Goal: Task Accomplishment & Management: Use online tool/utility

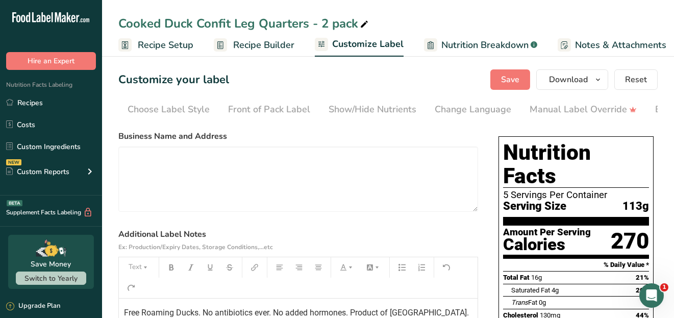
scroll to position [0, 206]
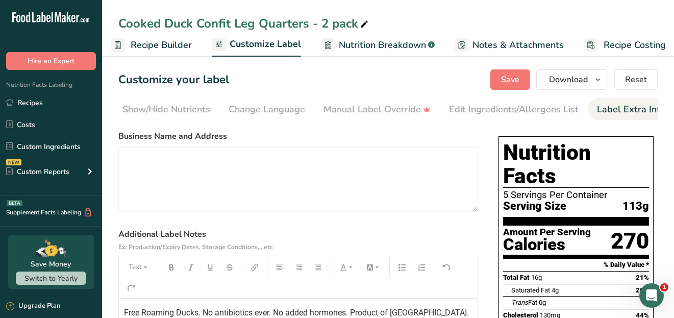
click at [158, 45] on span "Recipe Builder" at bounding box center [161, 45] width 61 height 14
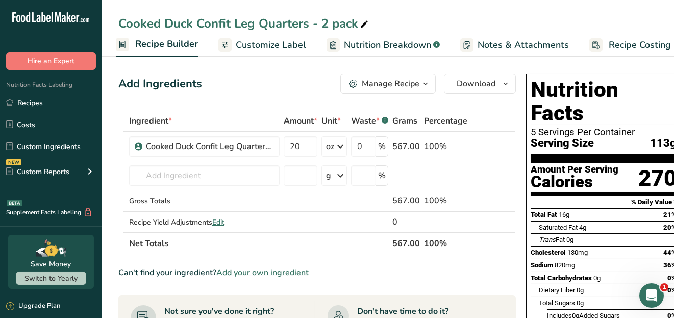
scroll to position [51, 0]
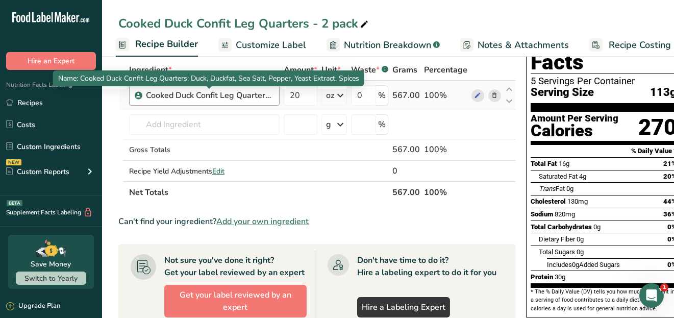
click at [232, 96] on div "Cooked Duck Confit Leg Quarters: Duck, Duckfat, Sea Salt, Pepper, Yeast Extract…" at bounding box center [210, 95] width 128 height 12
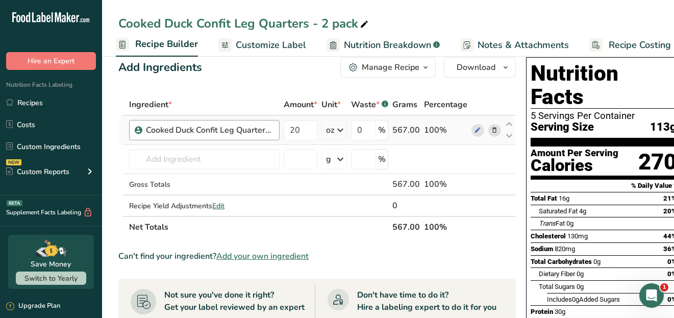
scroll to position [0, 0]
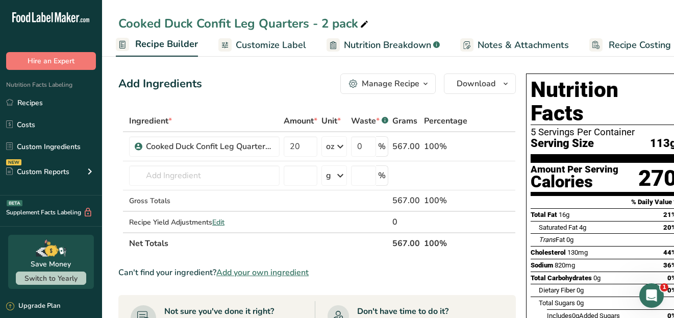
click at [280, 42] on span "Customize Label" at bounding box center [271, 45] width 70 height 14
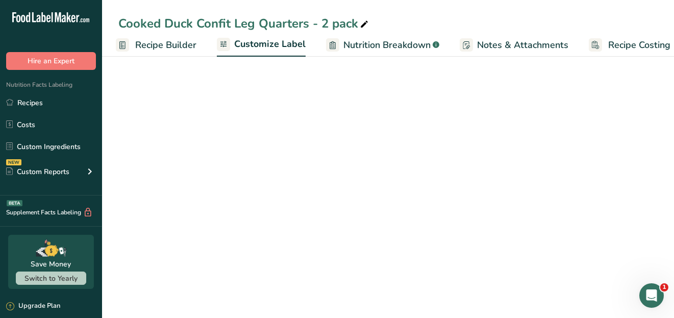
scroll to position [0, 111]
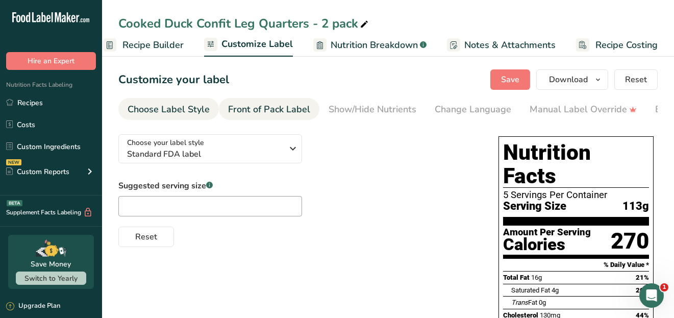
click at [251, 110] on div "Front of Pack Label" at bounding box center [269, 110] width 82 height 14
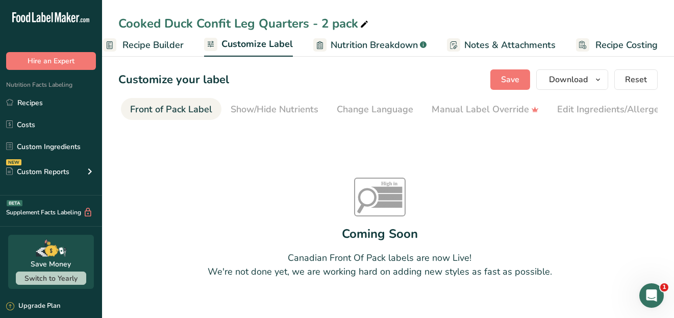
scroll to position [0, 99]
click at [173, 107] on div "Front of Pack Label" at bounding box center [170, 110] width 82 height 14
click at [155, 43] on span "Recipe Builder" at bounding box center [152, 45] width 61 height 14
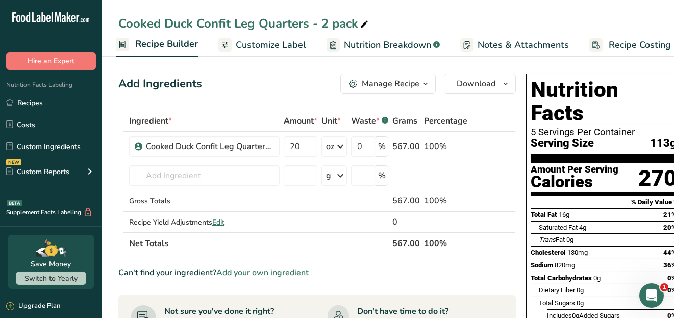
click at [271, 42] on span "Customize Label" at bounding box center [271, 45] width 70 height 14
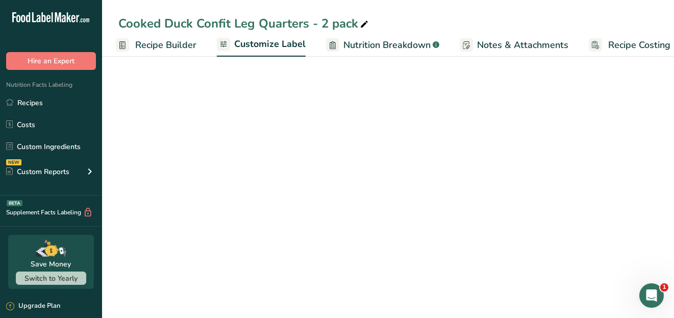
scroll to position [0, 111]
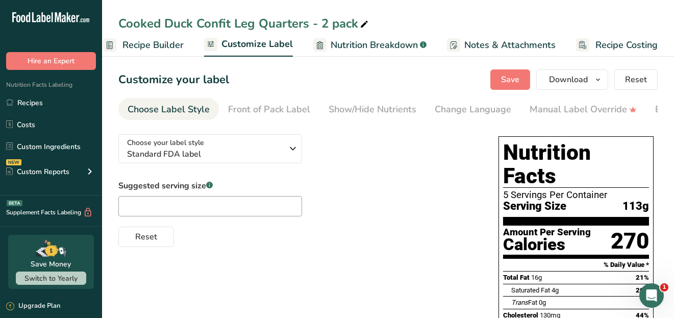
click at [358, 43] on span "Nutrition Breakdown" at bounding box center [374, 45] width 87 height 14
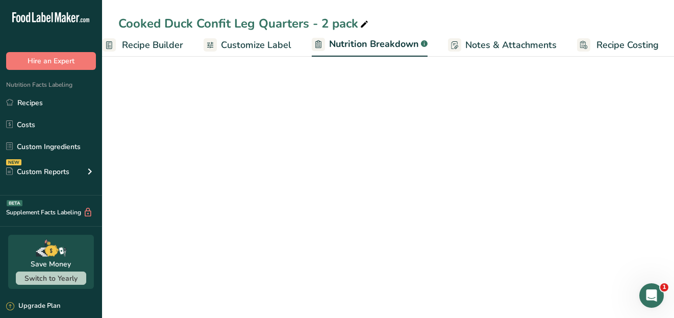
select select "Calories"
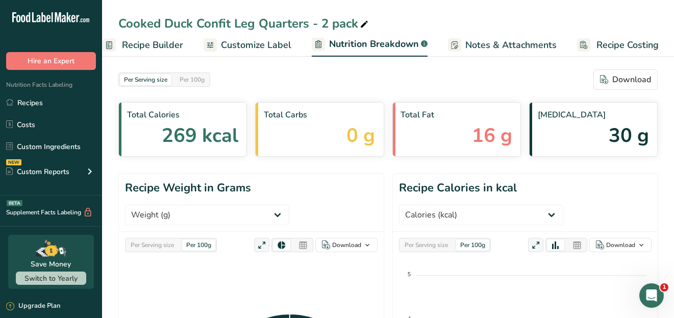
click at [475, 43] on span "Notes & Attachments" at bounding box center [510, 45] width 91 height 14
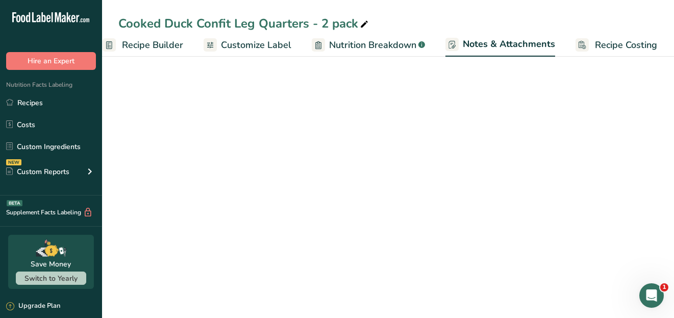
scroll to position [0, 111]
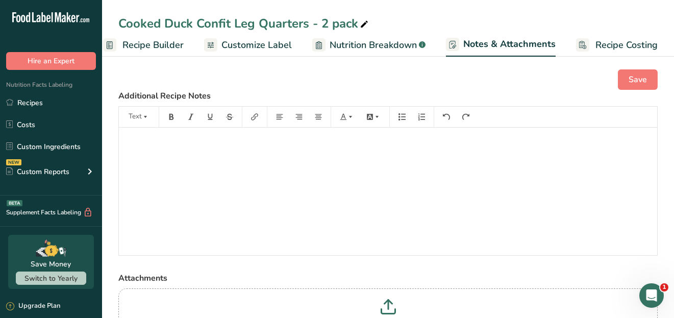
click at [129, 44] on span "Recipe Builder" at bounding box center [152, 45] width 61 height 14
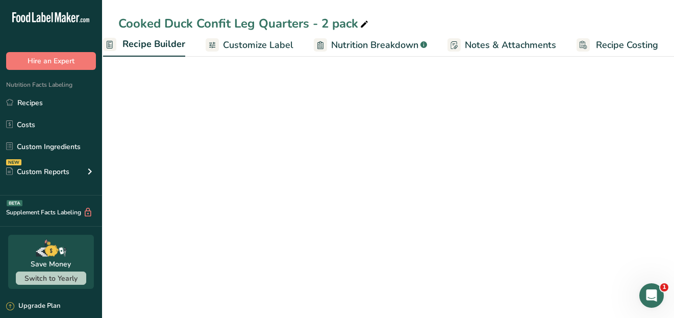
scroll to position [0, 98]
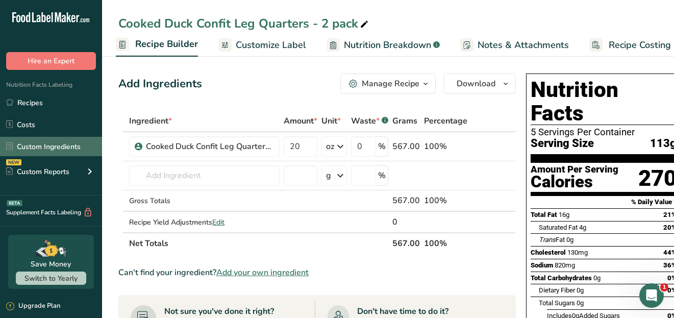
click at [41, 154] on link "Custom Ingredients" at bounding box center [51, 146] width 102 height 19
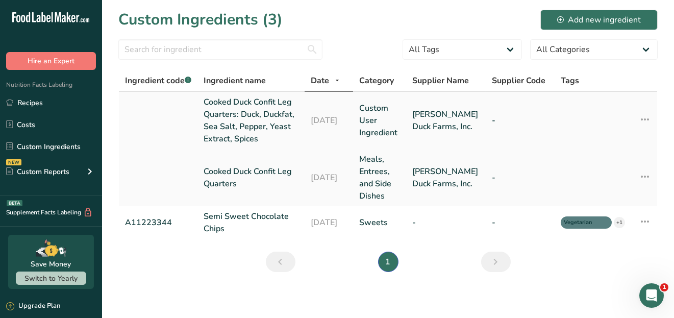
click at [242, 122] on link "Cooked Duck Confit Leg Quarters: Duck, Duckfat, Sea Salt, Pepper, Yeast Extract…" at bounding box center [251, 120] width 95 height 49
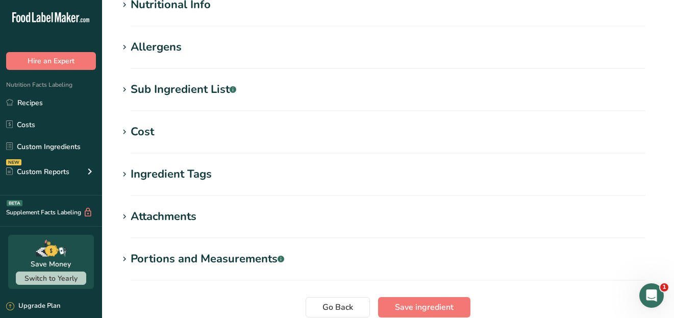
scroll to position [306, 0]
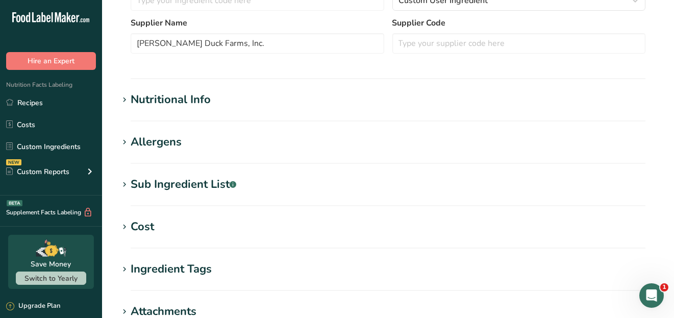
click at [237, 104] on h1 "Nutritional Info" at bounding box center [387, 99] width 539 height 17
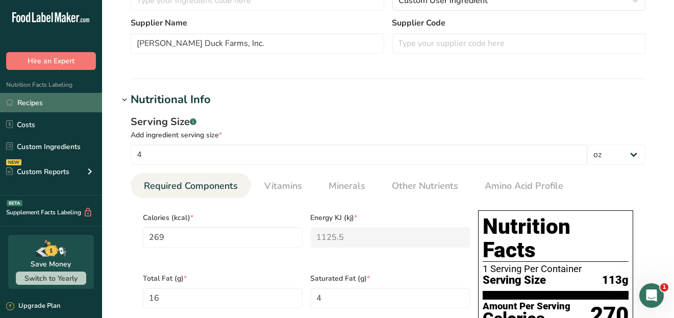
click at [38, 100] on link "Recipes" at bounding box center [51, 102] width 102 height 19
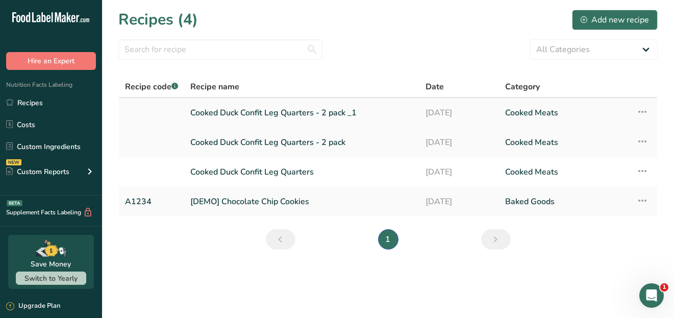
click at [276, 114] on link "Cooked Duck Confit Leg Quarters - 2 pack _1" at bounding box center [301, 112] width 223 height 21
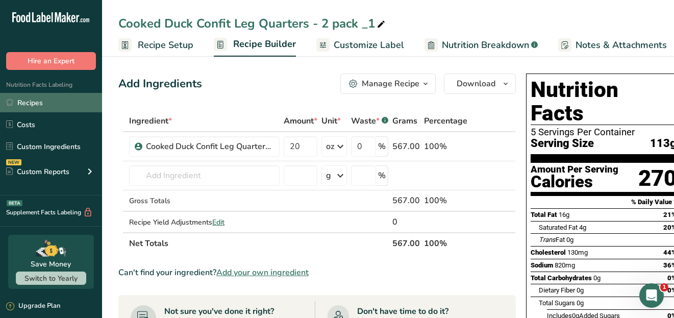
click at [36, 104] on link "Recipes" at bounding box center [51, 102] width 102 height 19
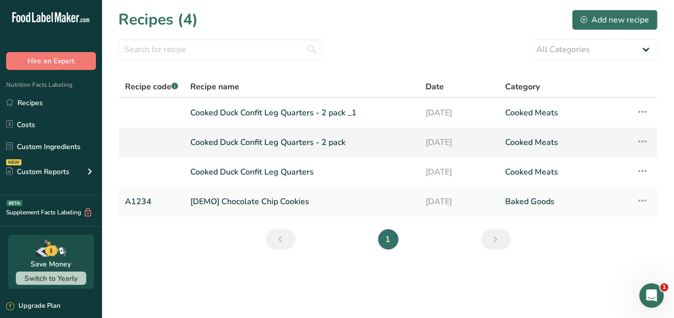
click at [267, 143] on link "Cooked Duck Confit Leg Quarters - 2 pack" at bounding box center [301, 142] width 223 height 21
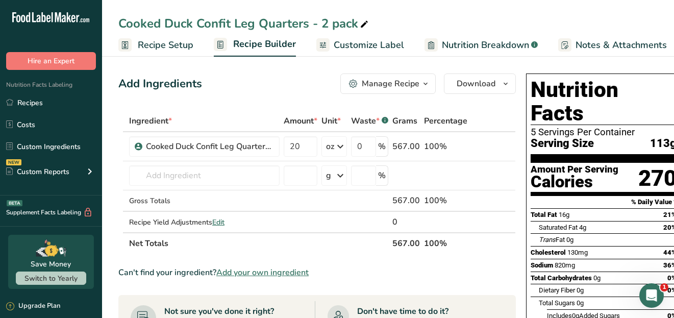
click at [161, 45] on span "Recipe Setup" at bounding box center [166, 45] width 56 height 14
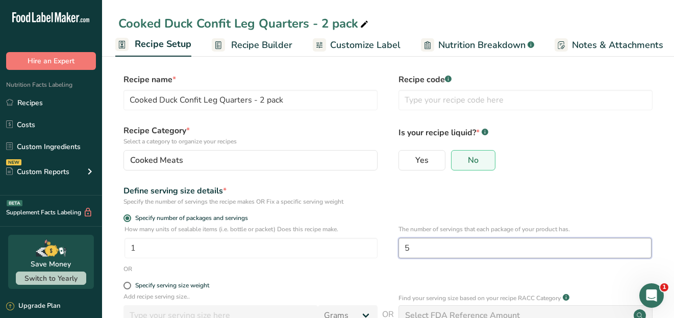
click at [421, 251] on input "5" at bounding box center [524, 248] width 253 height 20
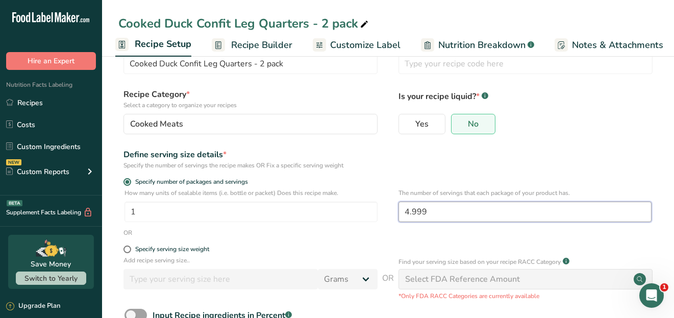
scroll to position [51, 0]
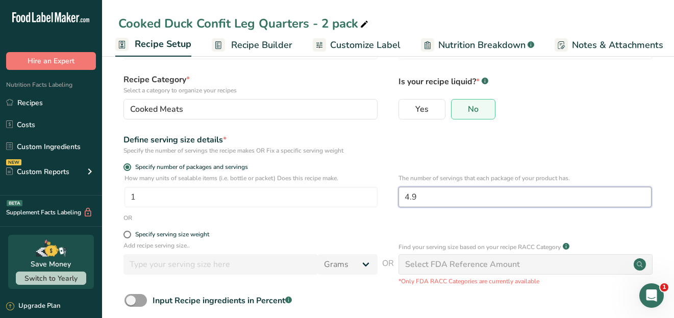
type input "4"
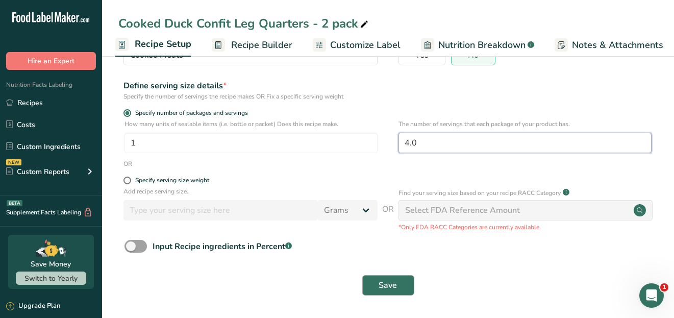
type input "4.0"
click at [402, 291] on button "Save" at bounding box center [388, 285] width 52 height 20
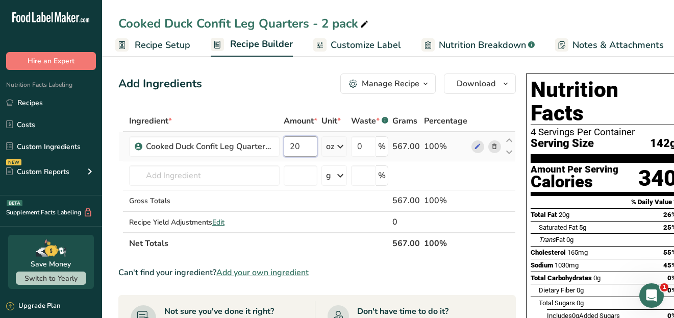
drag, startPoint x: 285, startPoint y: 150, endPoint x: 304, endPoint y: 149, distance: 18.9
click at [304, 149] on input "20" at bounding box center [301, 146] width 34 height 20
type input "16"
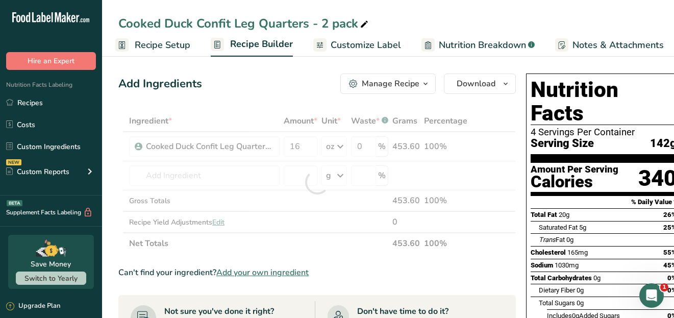
click at [265, 121] on div "Ingredient * Amount * Unit * Waste * .a-a{fill:#347362;}.b-a{fill:#fff;} Grams …" at bounding box center [316, 182] width 397 height 144
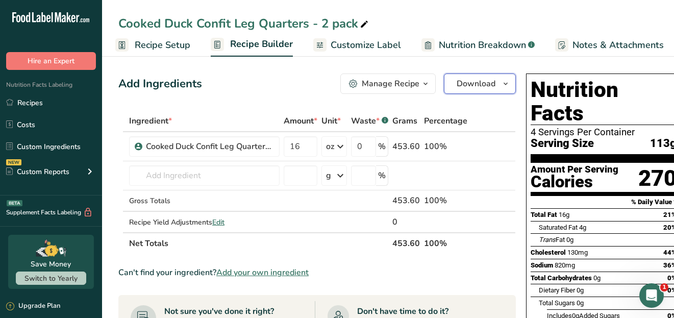
click at [503, 82] on icon "button" at bounding box center [505, 84] width 8 height 13
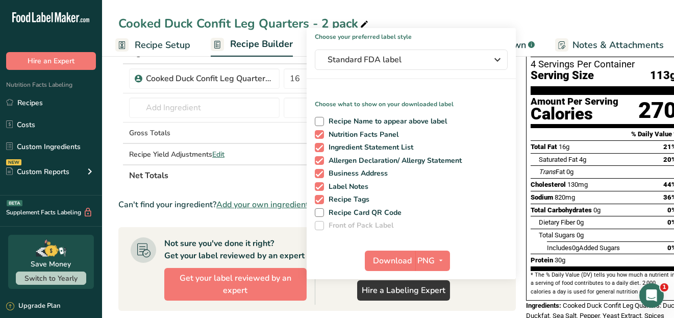
scroll to position [51, 0]
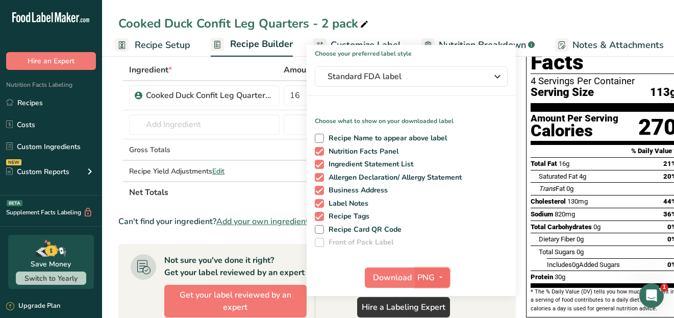
click at [427, 277] on span "PNG" at bounding box center [426, 277] width 17 height 12
click at [434, 296] on link "PNG" at bounding box center [433, 298] width 33 height 17
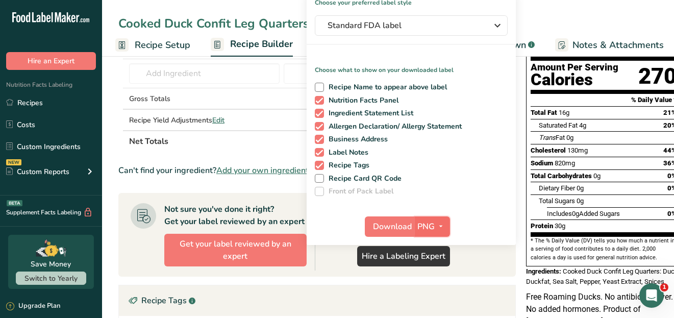
click at [421, 218] on button "PNG" at bounding box center [432, 226] width 35 height 20
click at [434, 246] on link "PNG" at bounding box center [433, 247] width 33 height 17
click at [370, 224] on button "Download" at bounding box center [390, 226] width 50 height 20
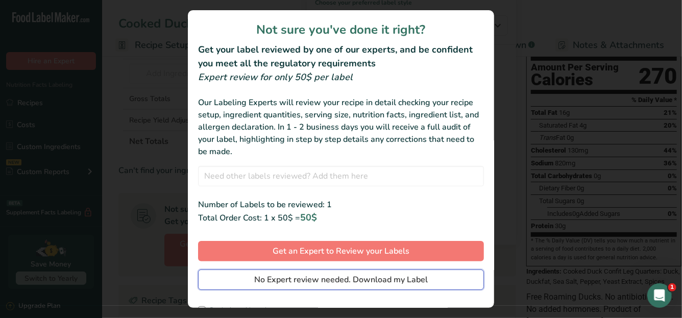
click at [291, 280] on span "No Expert review needed. Download my Label" at bounding box center [340, 279] width 173 height 12
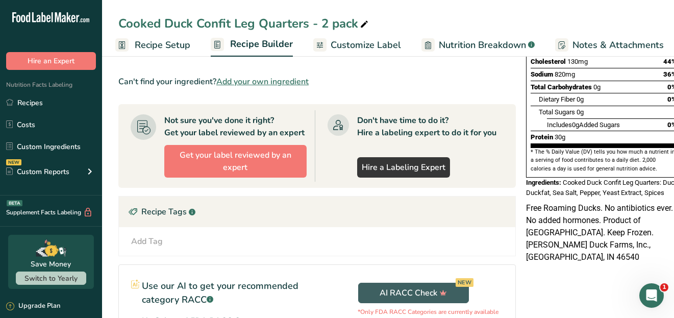
scroll to position [255, 0]
